Goal: Book appointment/travel/reservation

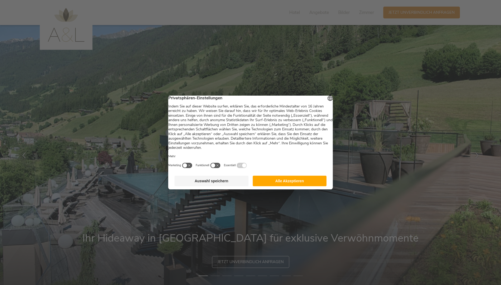
click at [313, 178] on footer "Auswahl speichern Alle Akzeptieren" at bounding box center [250, 181] width 165 height 17
click at [299, 183] on button "Alle Akzeptieren" at bounding box center [290, 181] width 74 height 11
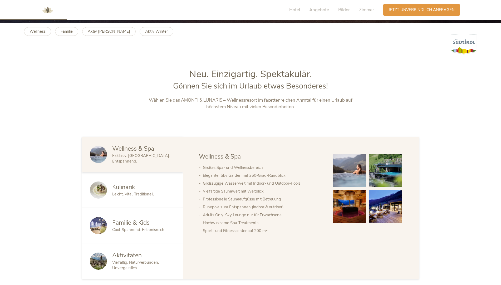
scroll to position [211, 0]
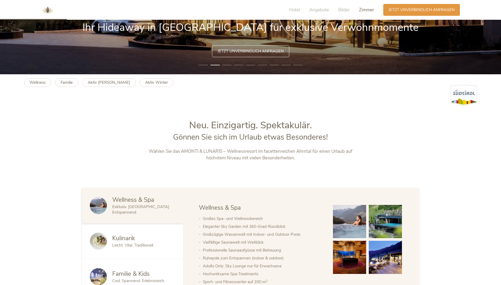
click at [364, 8] on span "Zimmer" at bounding box center [366, 10] width 15 height 6
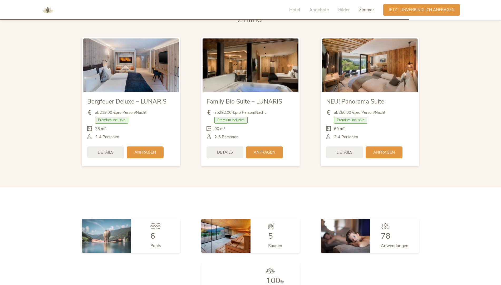
scroll to position [1392, 0]
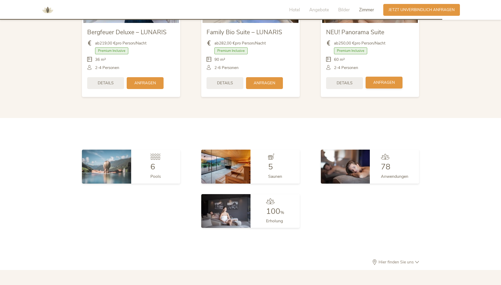
click at [378, 80] on span "Anfragen" at bounding box center [384, 83] width 22 height 6
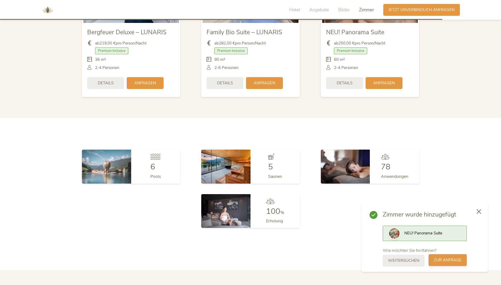
click at [449, 261] on span "zur Anfrage" at bounding box center [448, 260] width 28 height 6
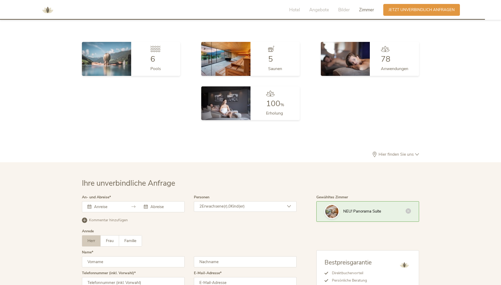
scroll to position [1577, 0]
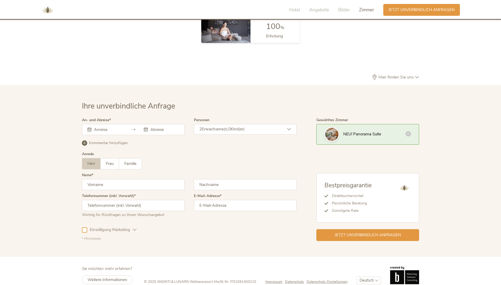
click at [105, 127] on input "text" at bounding box center [108, 129] width 30 height 5
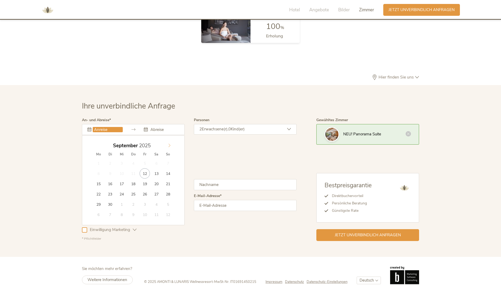
click at [170, 144] on icon at bounding box center [170, 146] width 4 height 4
type input "05.12.2025"
type input "07.12.2025"
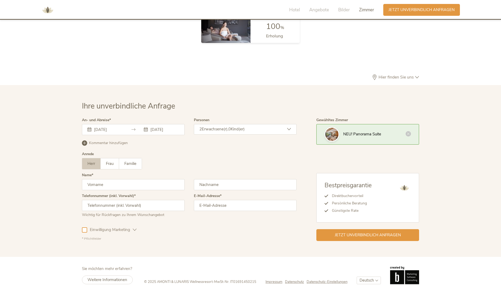
click at [112, 179] on input "text" at bounding box center [133, 184] width 103 height 11
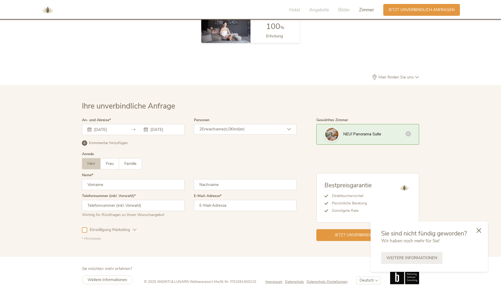
type input "Manuel"
type input "Ebner"
type input "+4366488941100"
type input "maeb1@gmx.at"
click at [221, 221] on div "Einwilligung Marketing Einwilligung Profilierung" at bounding box center [189, 228] width 215 height 15
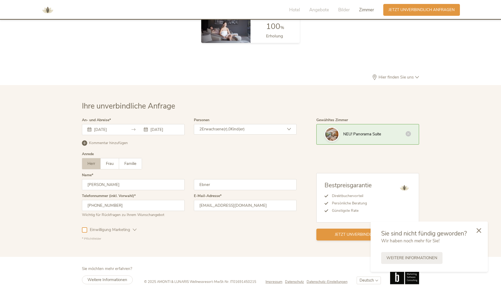
click at [345, 232] on span "Jetzt unverbindlich anfragen" at bounding box center [368, 235] width 66 height 6
